Goal: Check status

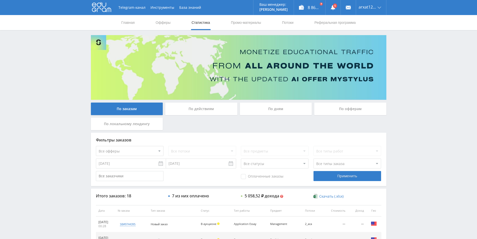
scroll to position [148, 0]
click at [306, 8] on div "8 861,05 ₽" at bounding box center [309, 7] width 31 height 15
